Goal: Information Seeking & Learning: Learn about a topic

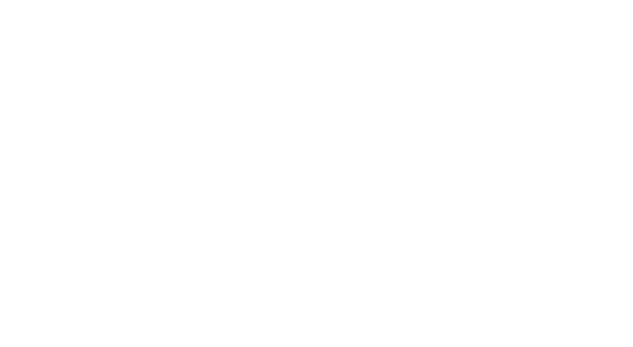
click at [321, 0] on html at bounding box center [316, 0] width 633 height 0
